Goal: Navigation & Orientation: Find specific page/section

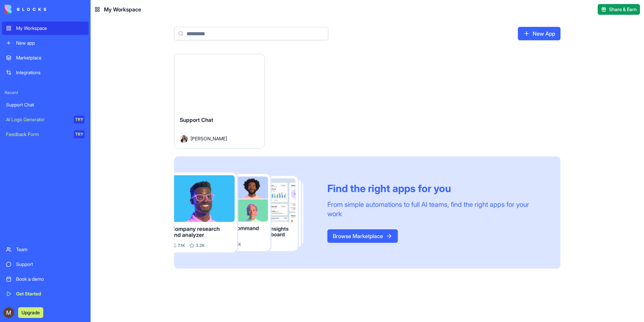
click at [29, 10] on img at bounding box center [26, 9] width 42 height 9
